Goal: Task Accomplishment & Management: Use online tool/utility

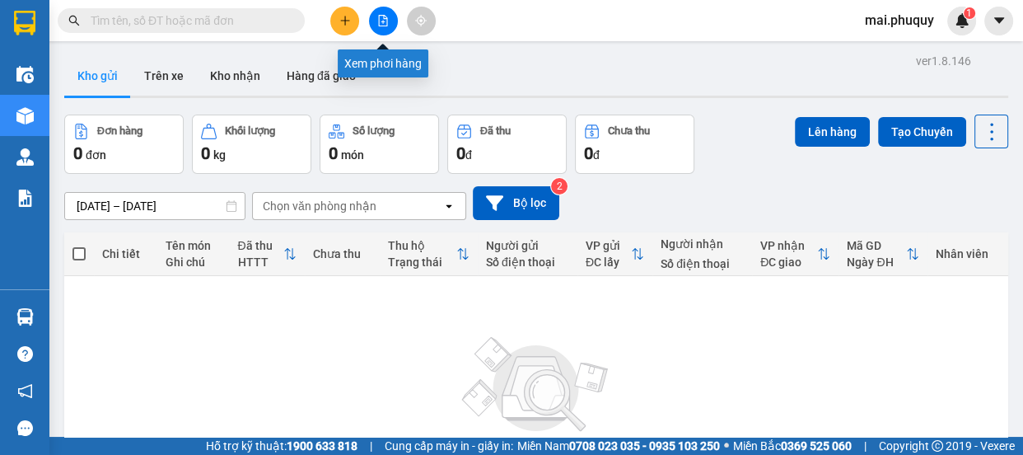
click at [378, 9] on button at bounding box center [383, 21] width 29 height 29
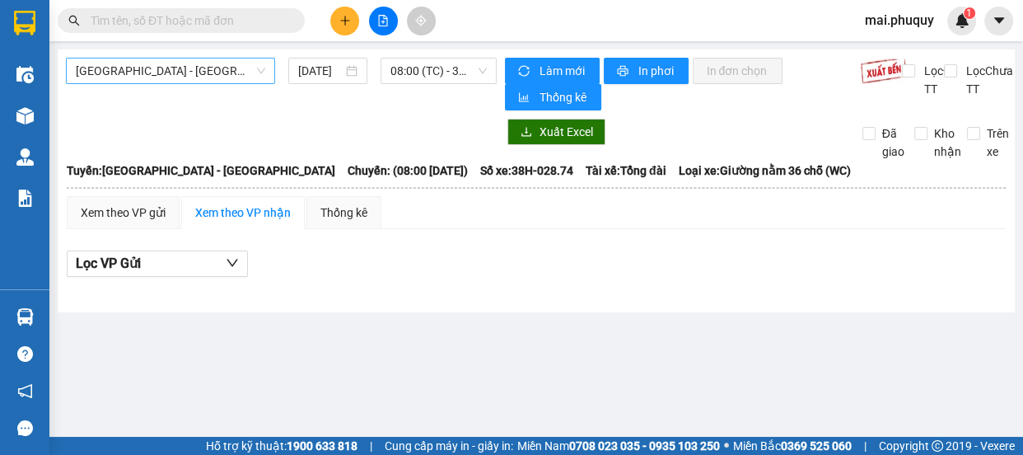
click at [191, 75] on span "[GEOGRAPHIC_DATA] - [GEOGRAPHIC_DATA]" at bounding box center [171, 71] width 190 height 25
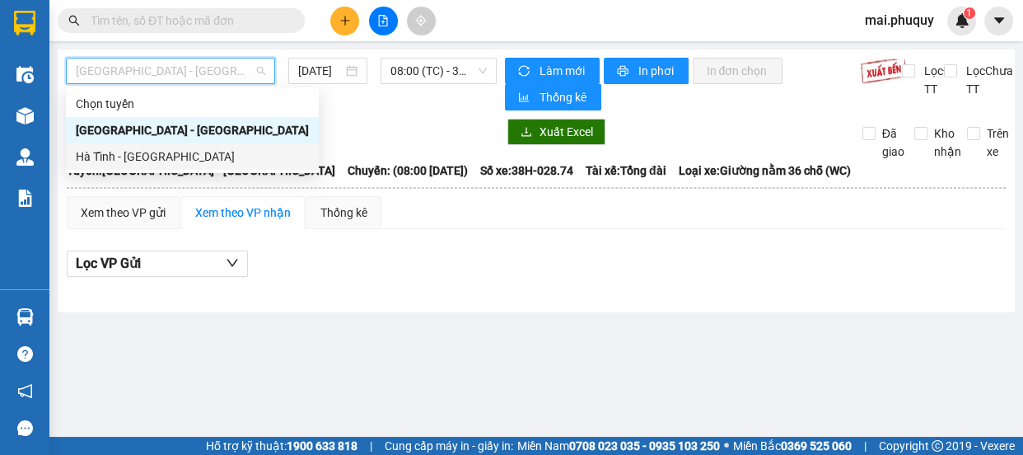
drag, startPoint x: 163, startPoint y: 148, endPoint x: 393, endPoint y: 91, distance: 236.8
click at [163, 147] on div "Hà Tĩnh - [GEOGRAPHIC_DATA]" at bounding box center [192, 156] width 233 height 18
type input "[DATE]"
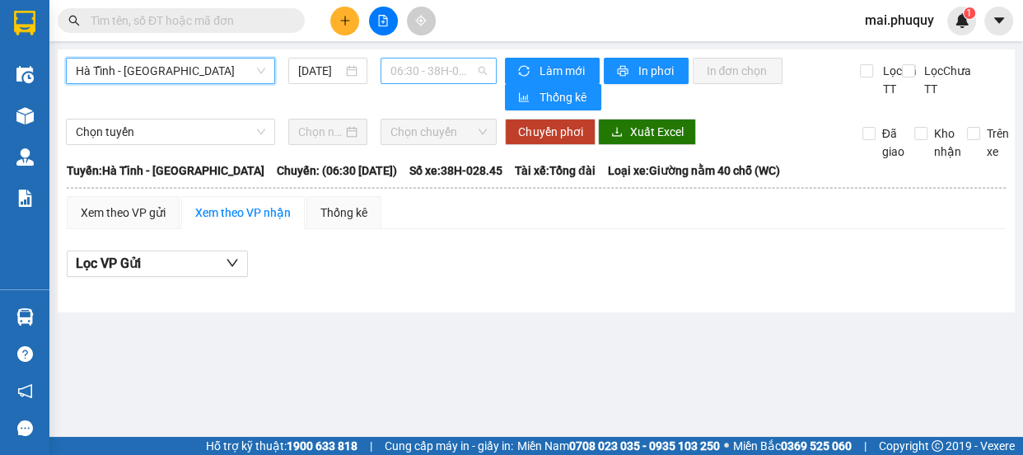
click at [428, 62] on span "06:30 - 38H-028.45 - (Đã hủy)" at bounding box center [439, 71] width 96 height 25
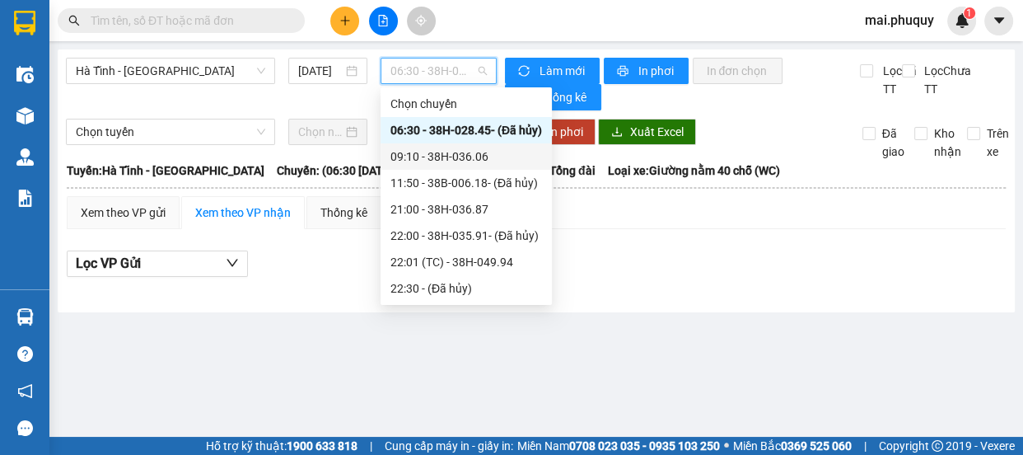
click at [466, 157] on div "09:10 - 38H-036.06" at bounding box center [467, 156] width 152 height 18
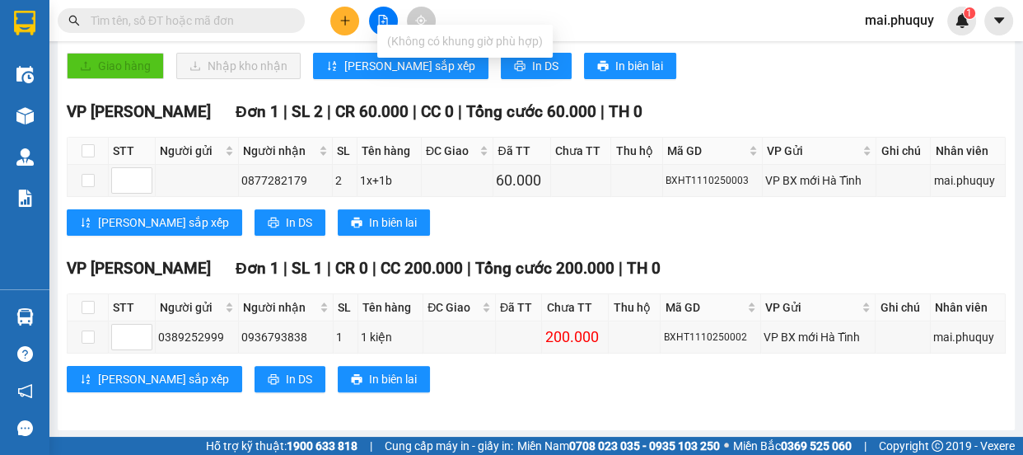
scroll to position [442, 0]
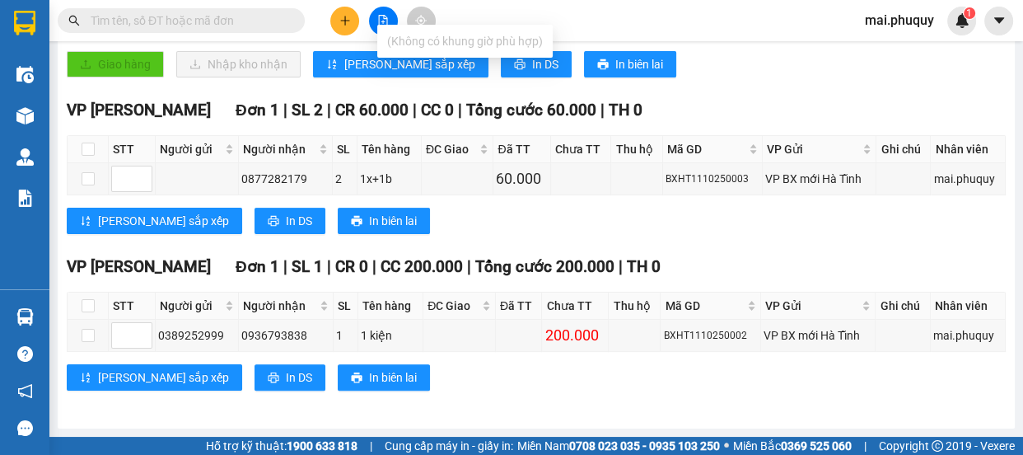
click at [193, 22] on input "text" at bounding box center [188, 21] width 194 height 18
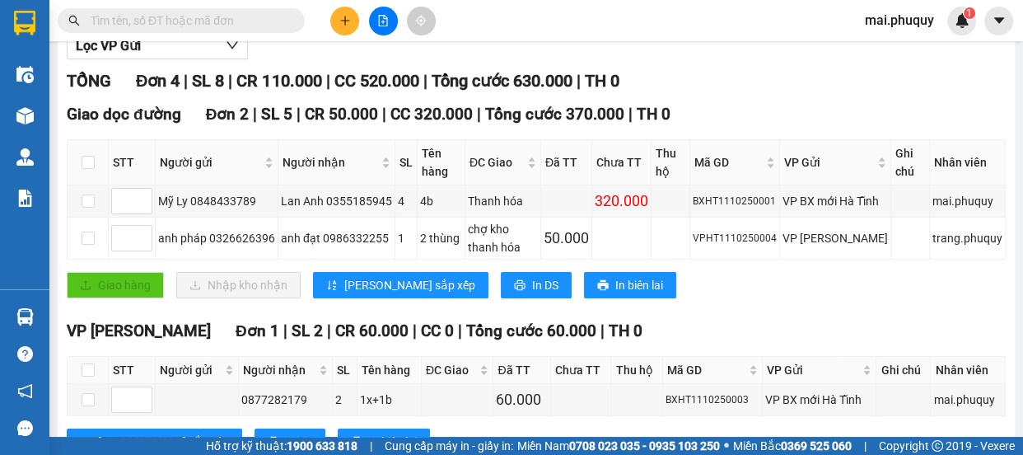
scroll to position [0, 0]
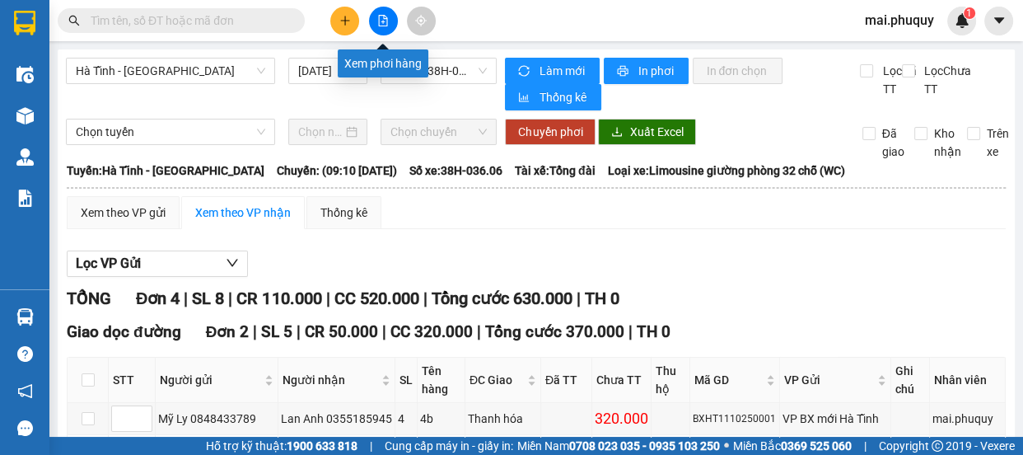
click at [377, 26] on button at bounding box center [383, 21] width 29 height 29
click at [425, 73] on span "09:10 - 38H-036.06" at bounding box center [439, 71] width 96 height 25
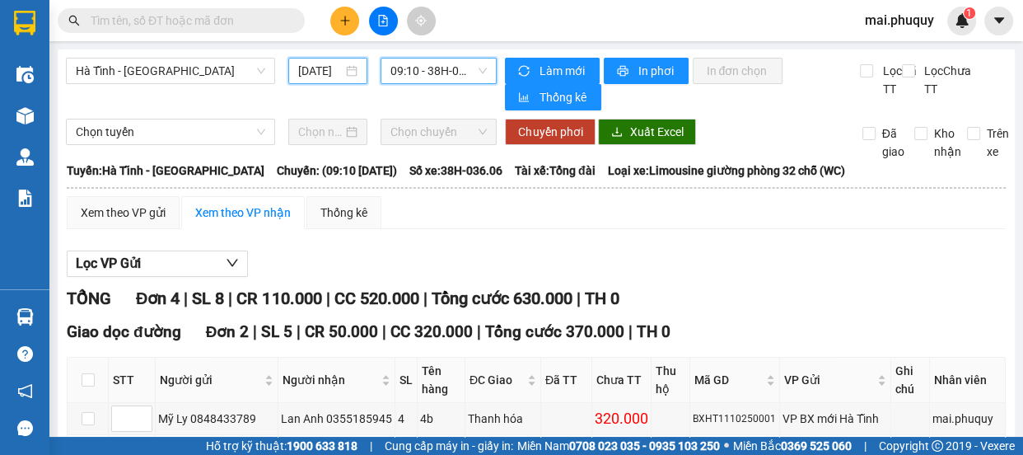
click at [326, 74] on input "[DATE]" at bounding box center [320, 71] width 44 height 18
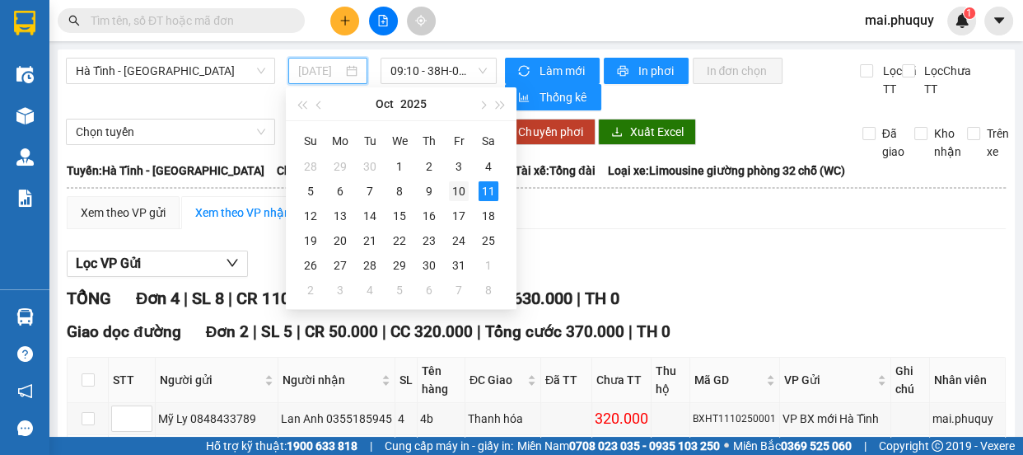
click at [459, 190] on div "10" at bounding box center [459, 191] width 20 height 20
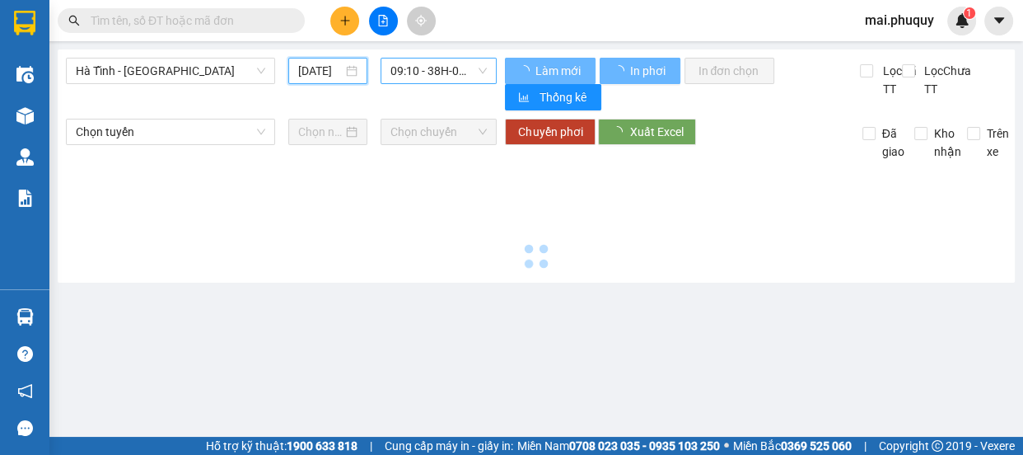
click at [419, 76] on span "09:10 - 38H-036.06" at bounding box center [439, 71] width 96 height 25
type input "[DATE]"
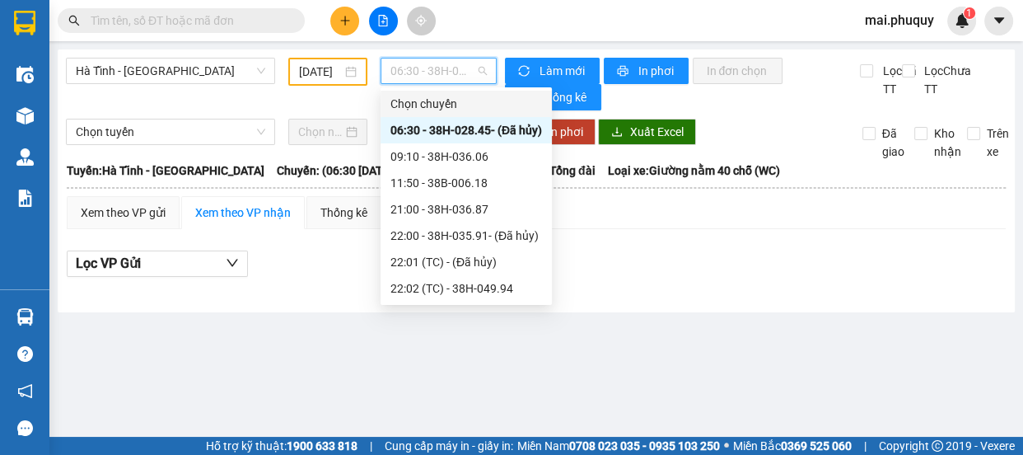
scroll to position [132, 0]
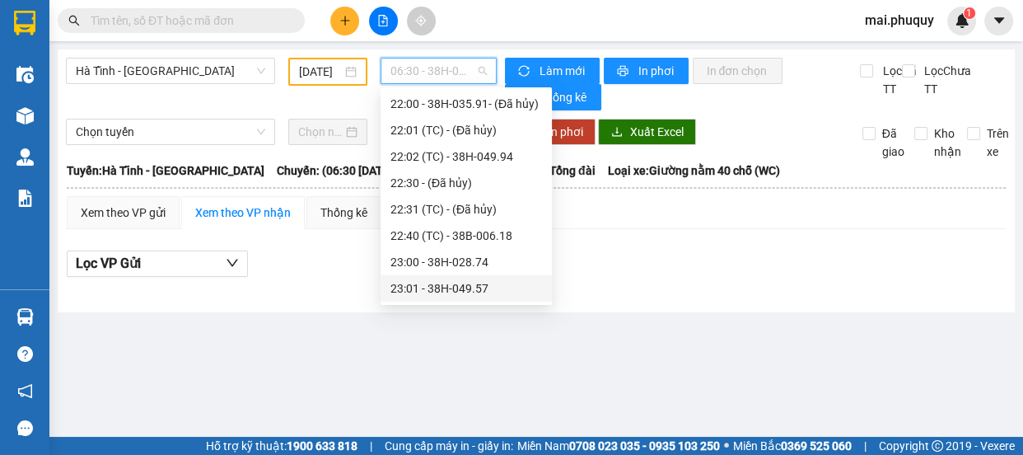
click at [461, 287] on div "23:01 - 38H-049.57" at bounding box center [467, 288] width 152 height 18
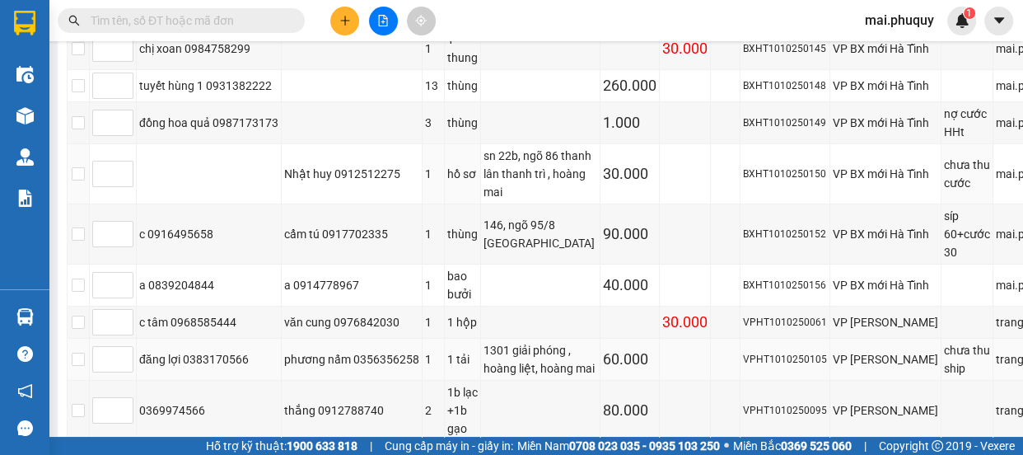
scroll to position [225, 0]
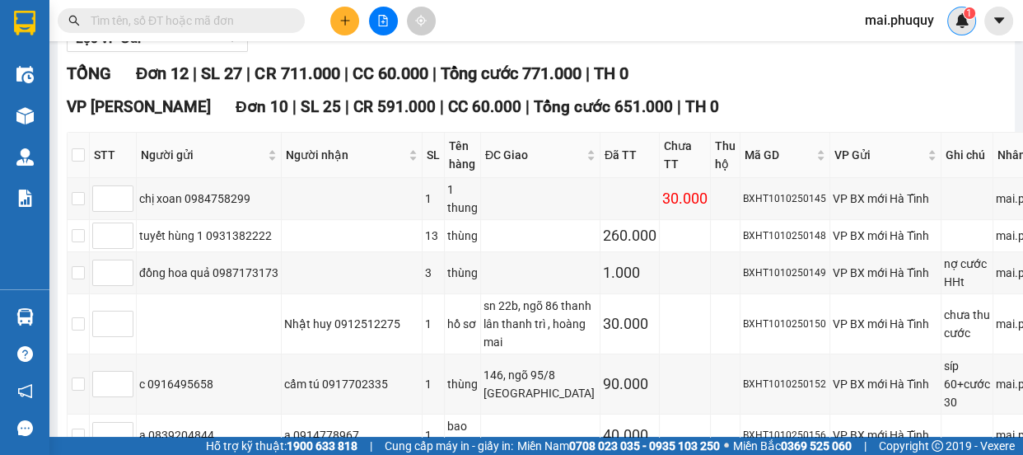
click at [956, 30] on div "1" at bounding box center [962, 21] width 29 height 29
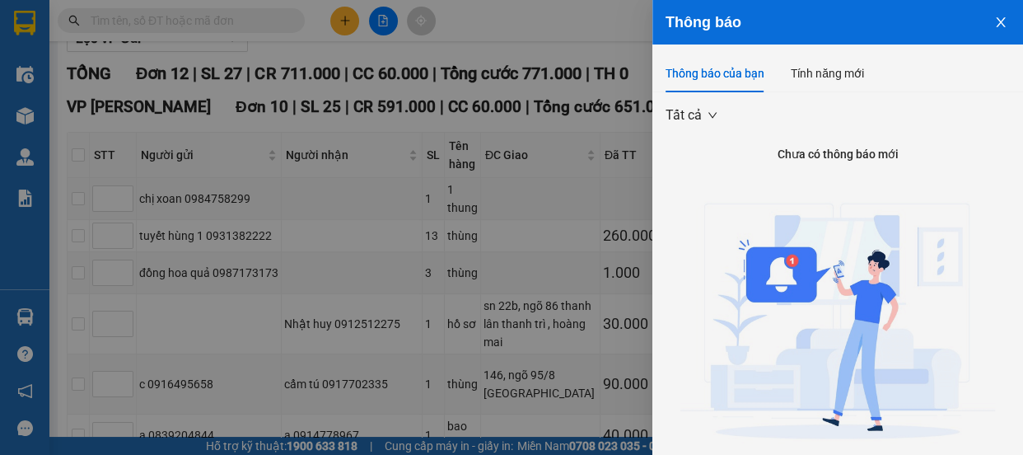
click at [995, 22] on icon "close" at bounding box center [1001, 22] width 13 height 13
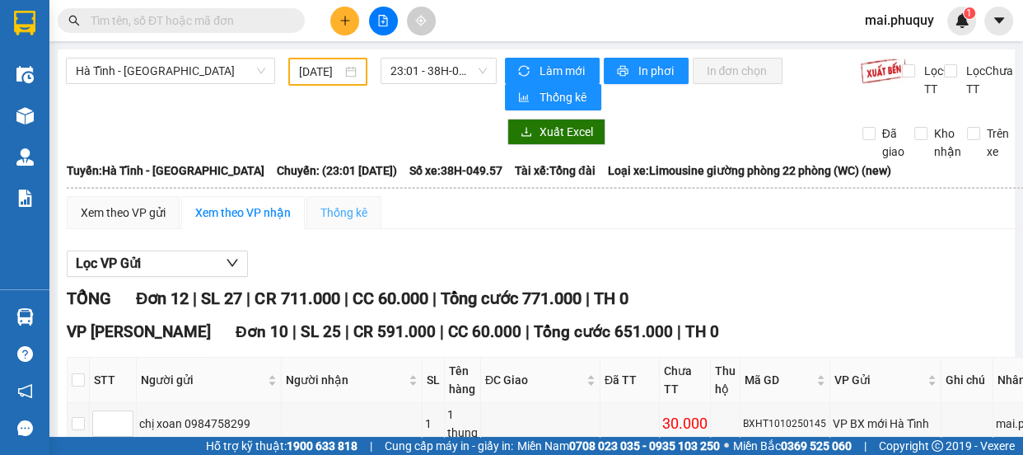
scroll to position [0, 0]
click at [406, 76] on span "23:01 - 38H-049.57" at bounding box center [439, 71] width 96 height 25
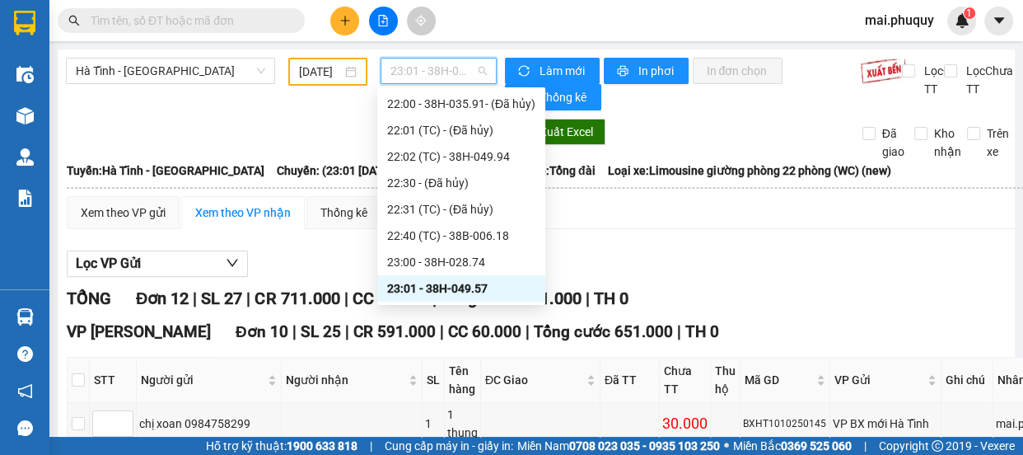
click at [406, 76] on span "23:01 - 38H-049.57" at bounding box center [439, 71] width 96 height 25
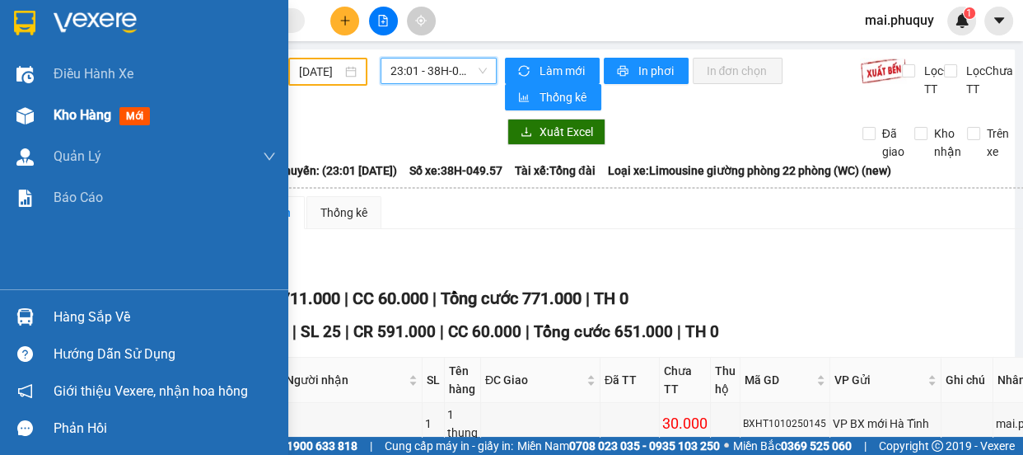
click at [33, 108] on div at bounding box center [25, 115] width 29 height 29
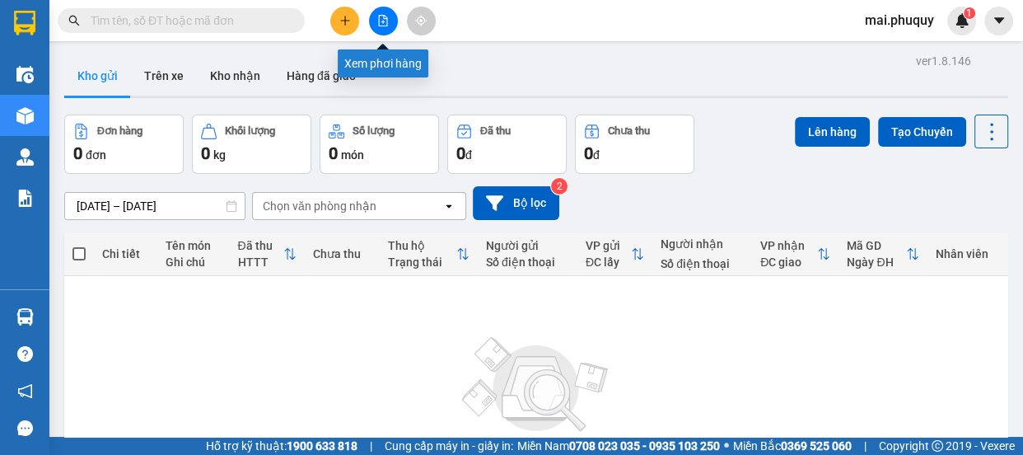
click at [388, 22] on icon "file-add" at bounding box center [383, 21] width 12 height 12
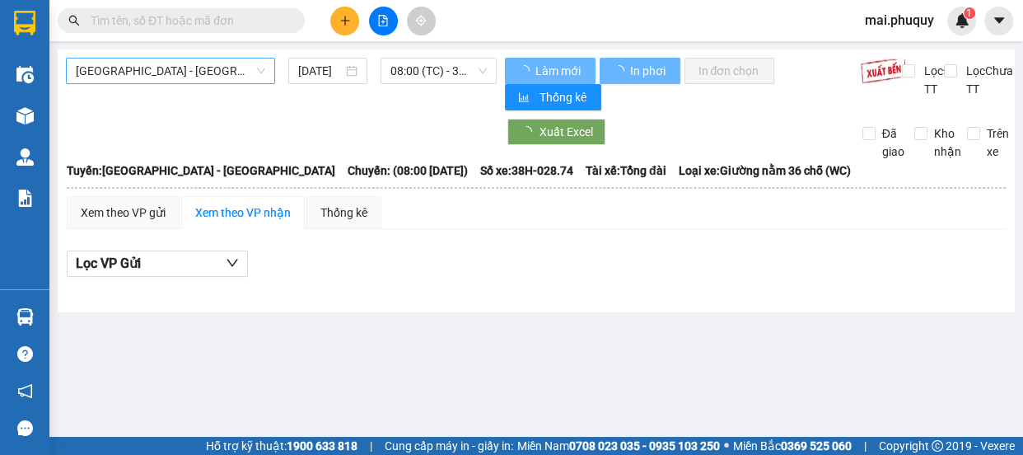
click at [157, 73] on span "[GEOGRAPHIC_DATA] - [GEOGRAPHIC_DATA]" at bounding box center [171, 71] width 190 height 25
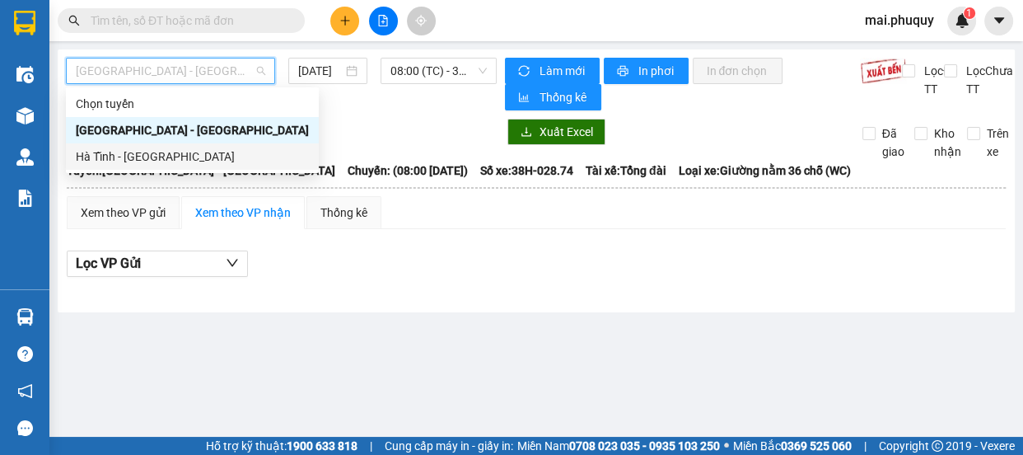
click at [121, 153] on div "Hà Tĩnh - [GEOGRAPHIC_DATA]" at bounding box center [192, 156] width 233 height 18
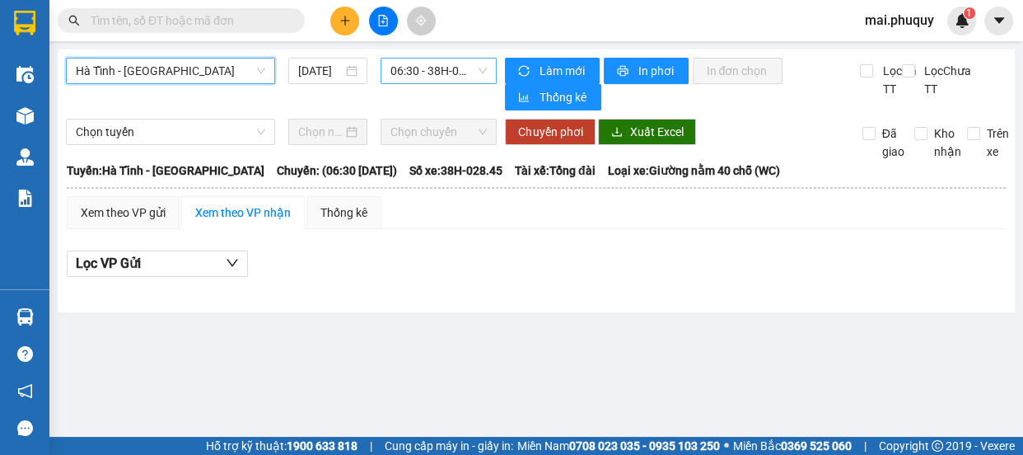
click at [424, 68] on span "06:30 - 38H-028.45 - (Đã hủy)" at bounding box center [439, 71] width 96 height 25
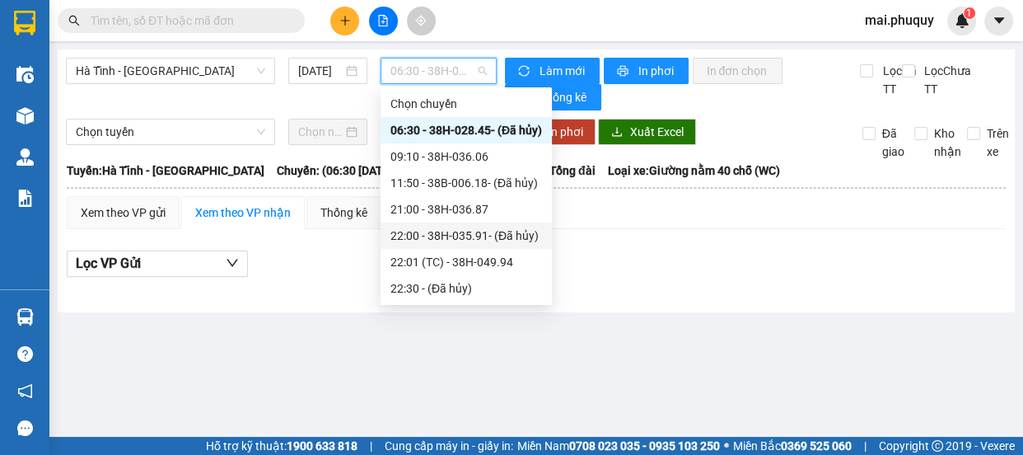
scroll to position [52, 0]
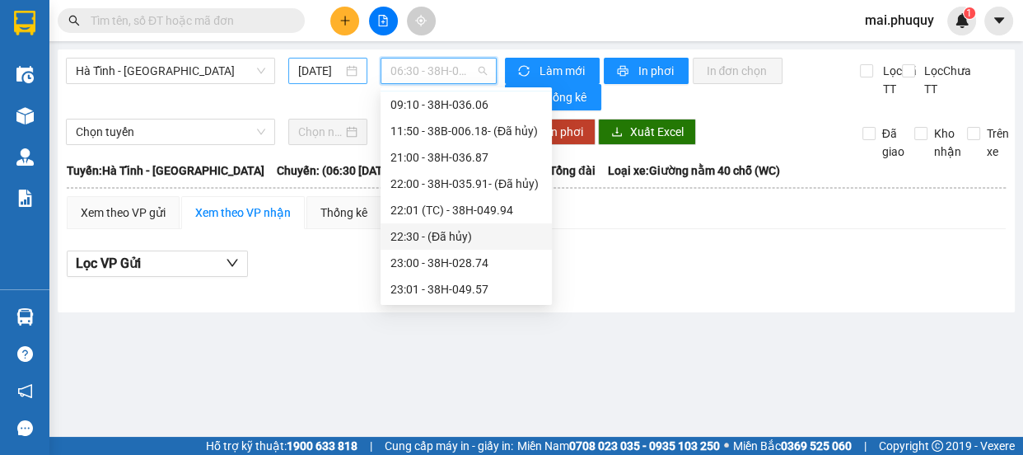
click at [326, 74] on input "[DATE]" at bounding box center [320, 71] width 44 height 18
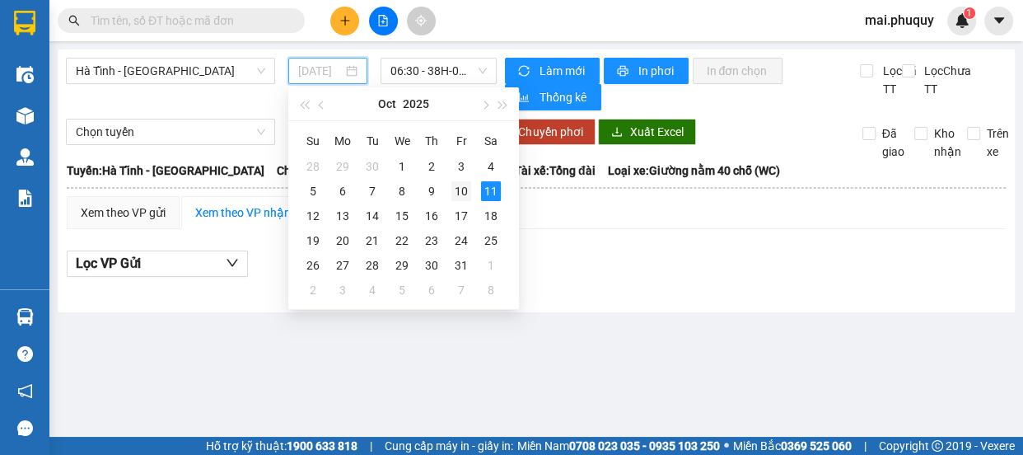
click at [460, 185] on div "10" at bounding box center [462, 191] width 20 height 20
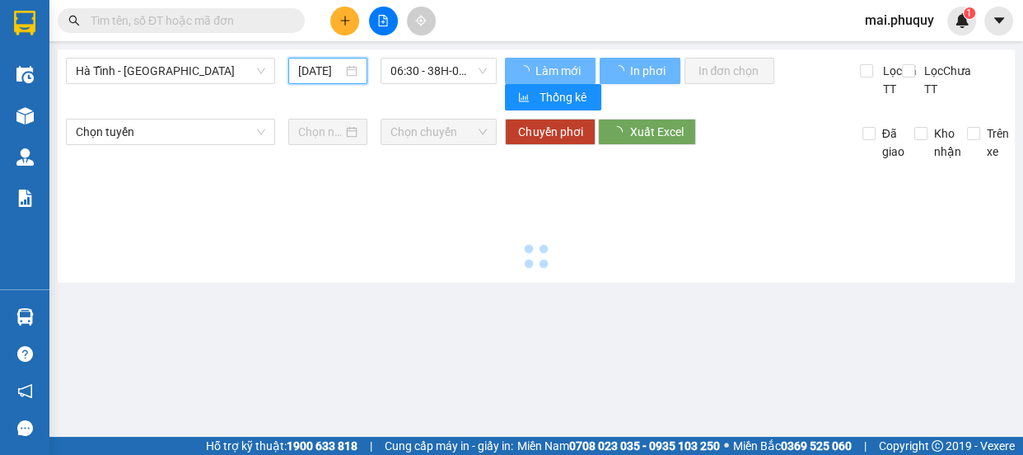
type input "[DATE]"
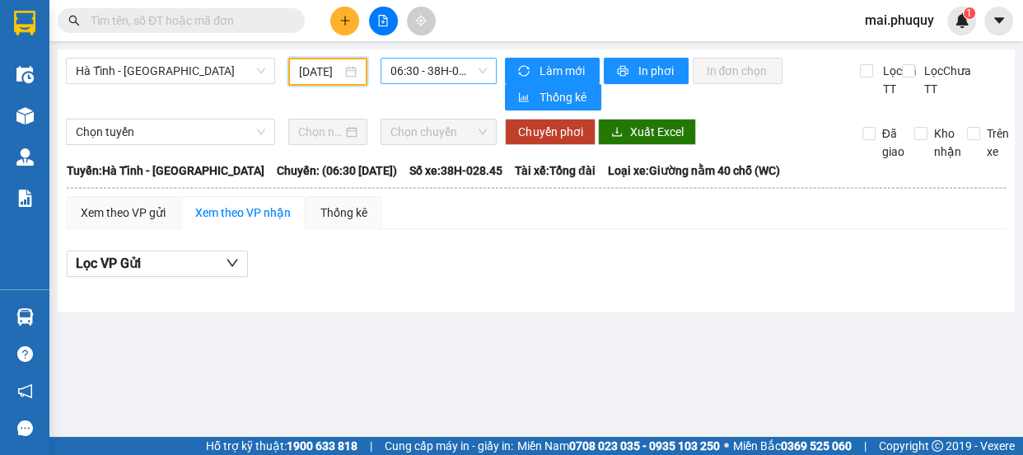
click at [461, 75] on span "06:30 - 38H-028.45 - (Đã hủy)" at bounding box center [439, 71] width 96 height 25
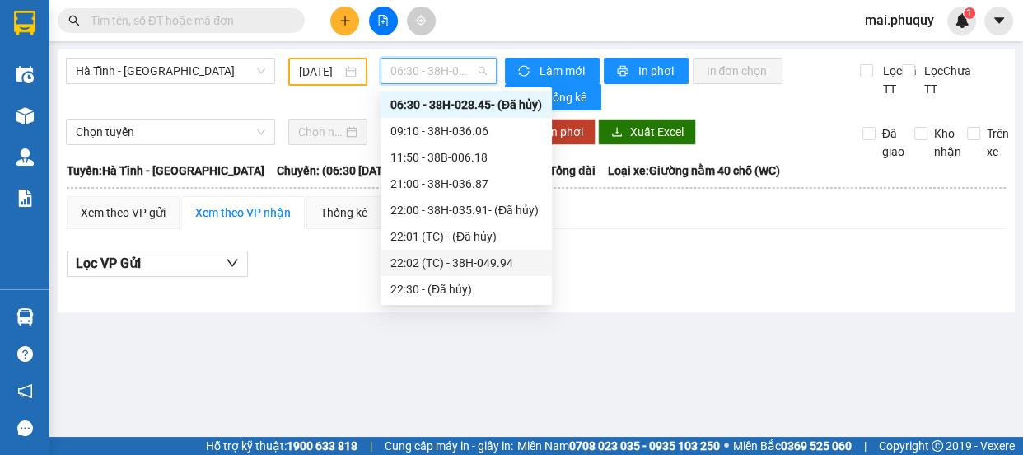
scroll to position [132, 0]
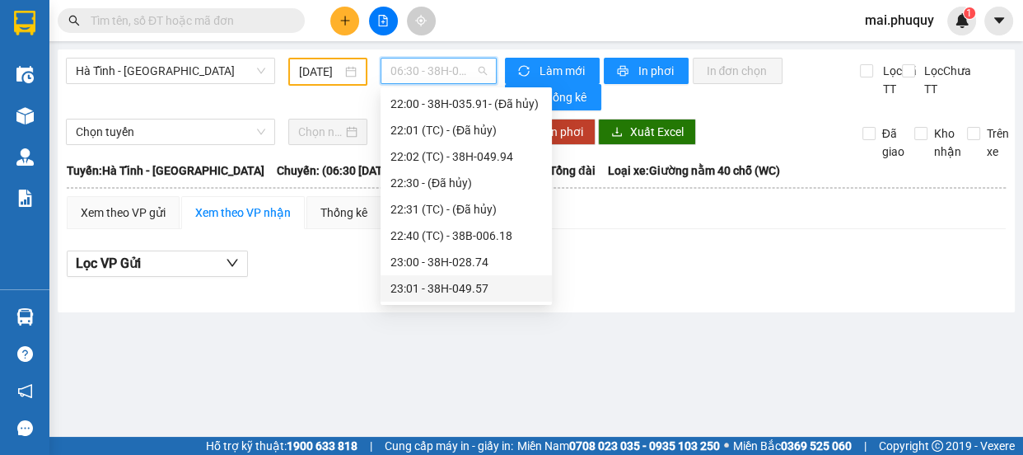
click at [441, 289] on div "23:01 - 38H-049.57" at bounding box center [467, 288] width 152 height 18
